Goal: Information Seeking & Learning: Learn about a topic

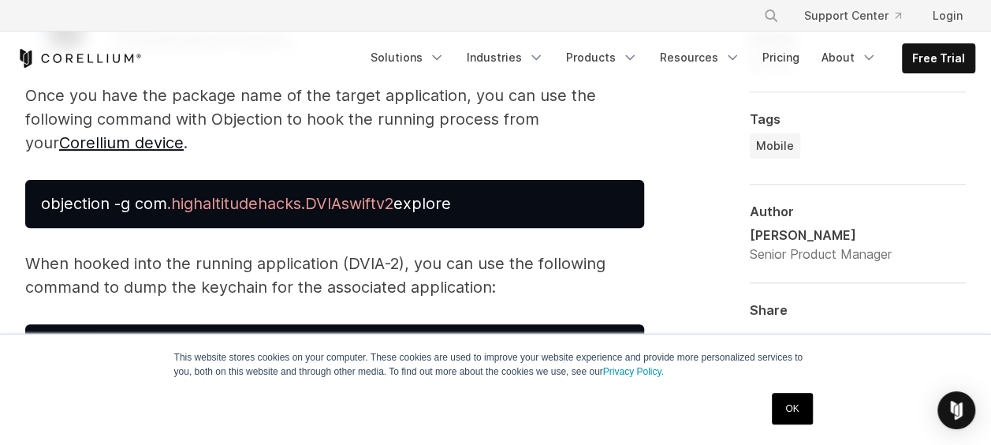
scroll to position [3153, 0]
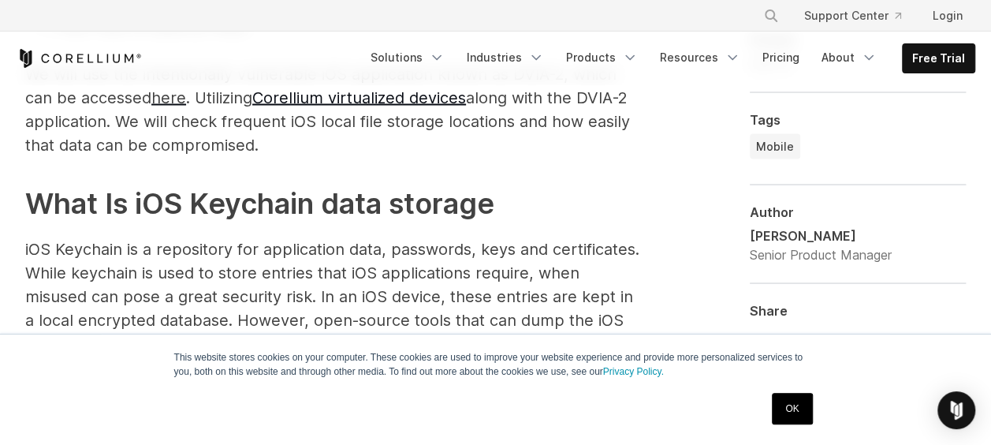
click at [785, 412] on link "OK" at bounding box center [792, 409] width 40 height 32
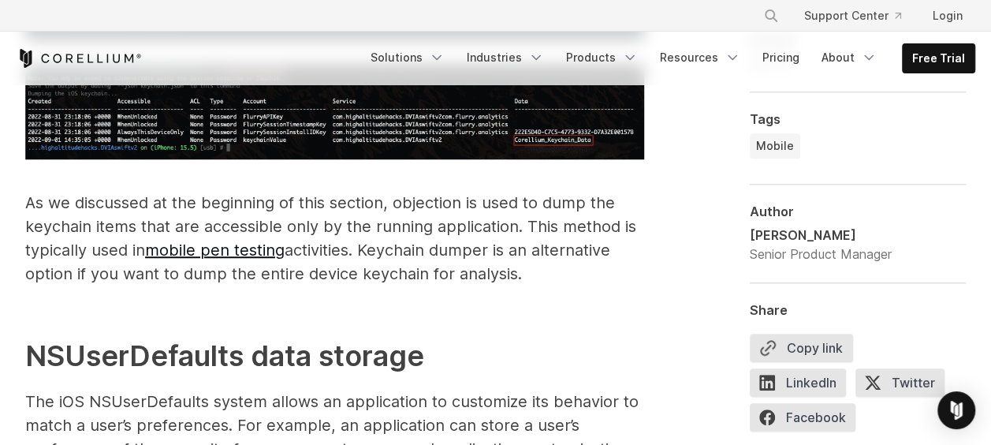
scroll to position [3547, 0]
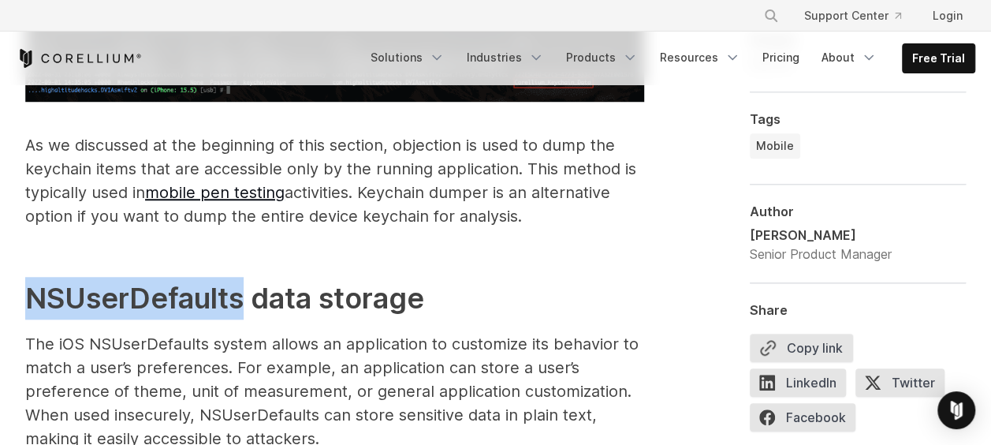
drag, startPoint x: 243, startPoint y: 275, endPoint x: -3, endPoint y: 260, distance: 246.4
copy h2 "NSUserDefaults"
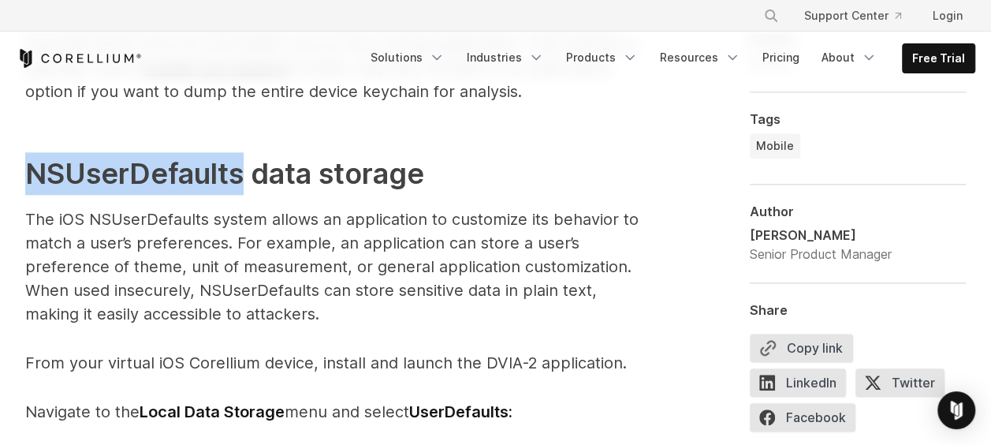
scroll to position [3626, 0]
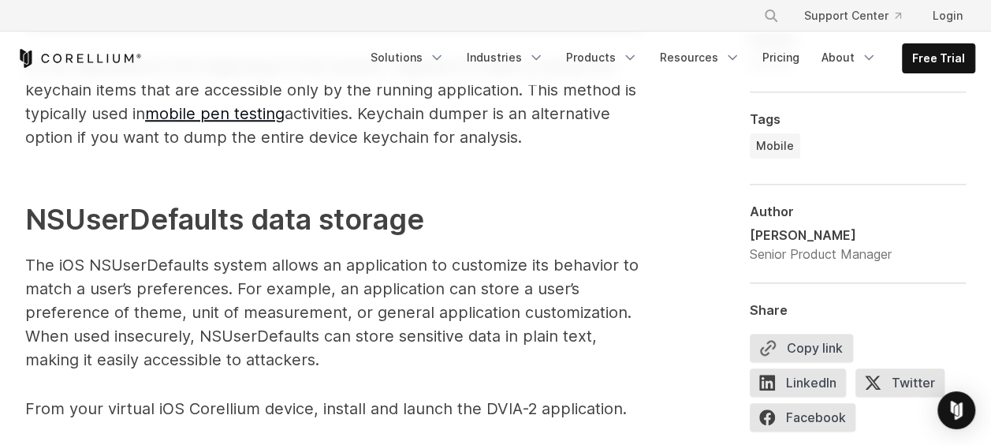
click at [219, 255] on p "The iOS NSUserDefaults system allows an application to customize its behavior t…" at bounding box center [334, 312] width 619 height 118
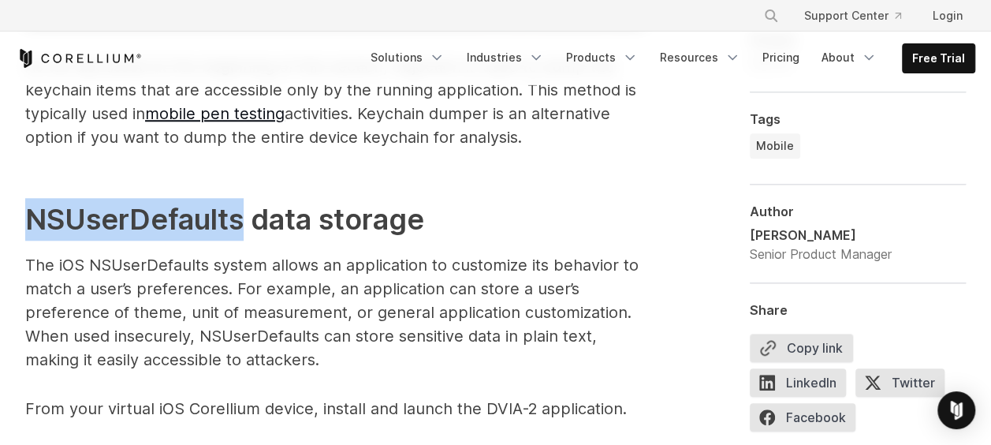
drag, startPoint x: 243, startPoint y: 201, endPoint x: 6, endPoint y: 202, distance: 236.5
copy h2 "NSUserDefaults"
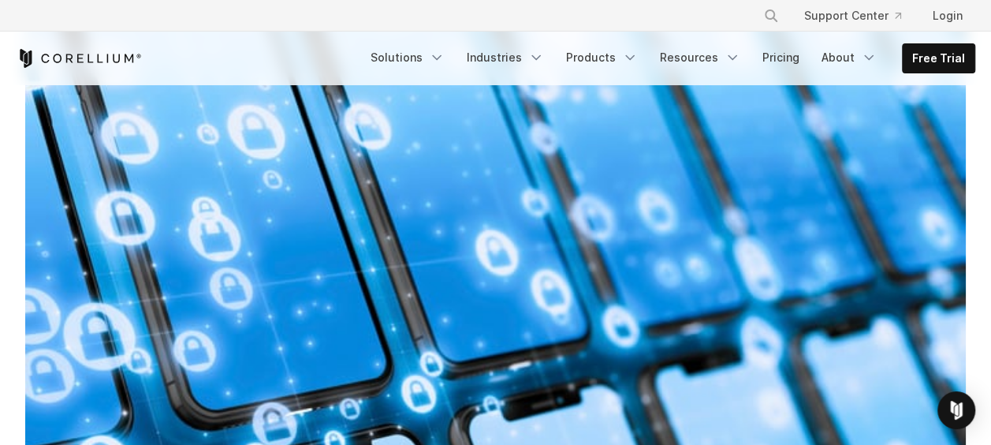
scroll to position [1104, 0]
